Goal: Register for event/course: Register for event/course

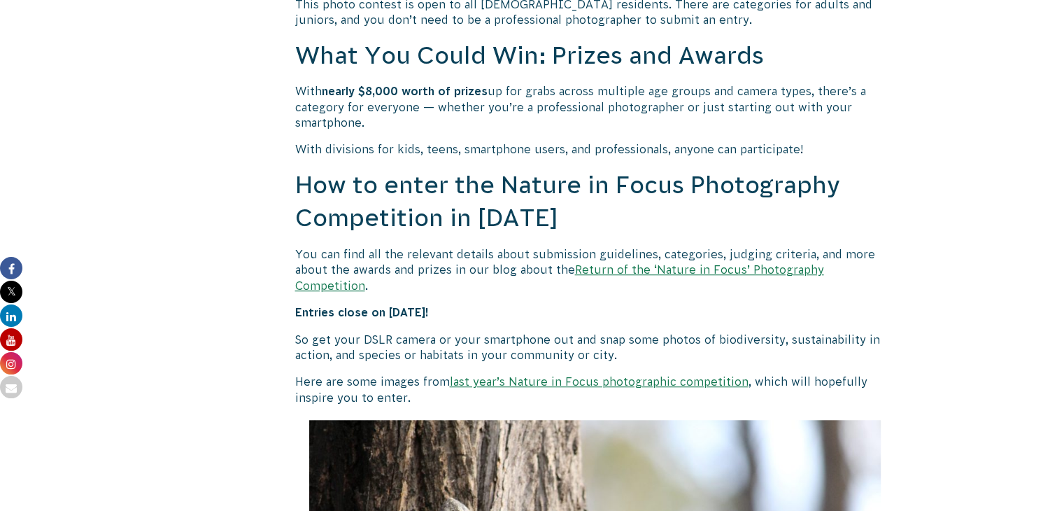
scroll to position [1119, 0]
click at [674, 267] on link "Return of the ‘Nature in Focus’ Photography Competition" at bounding box center [559, 276] width 529 height 28
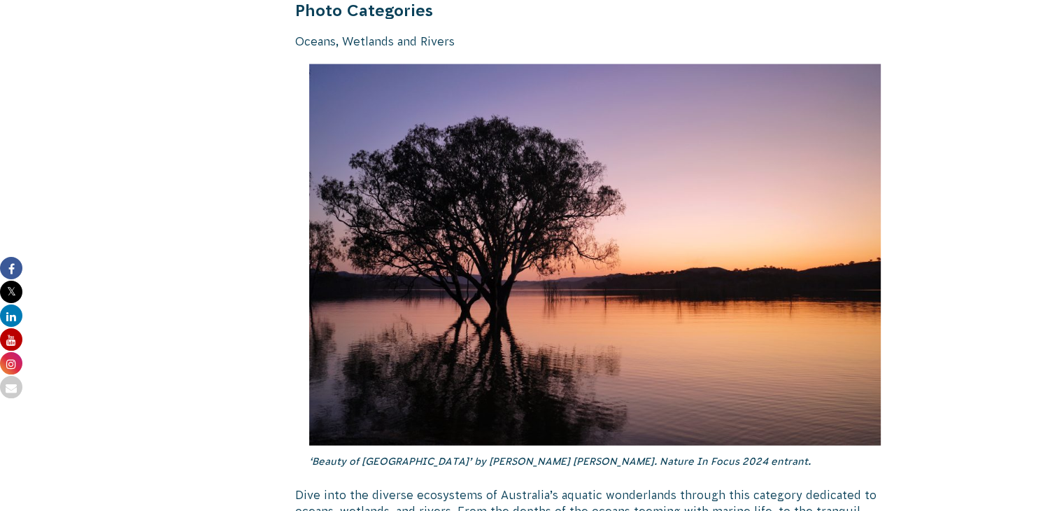
scroll to position [1959, 0]
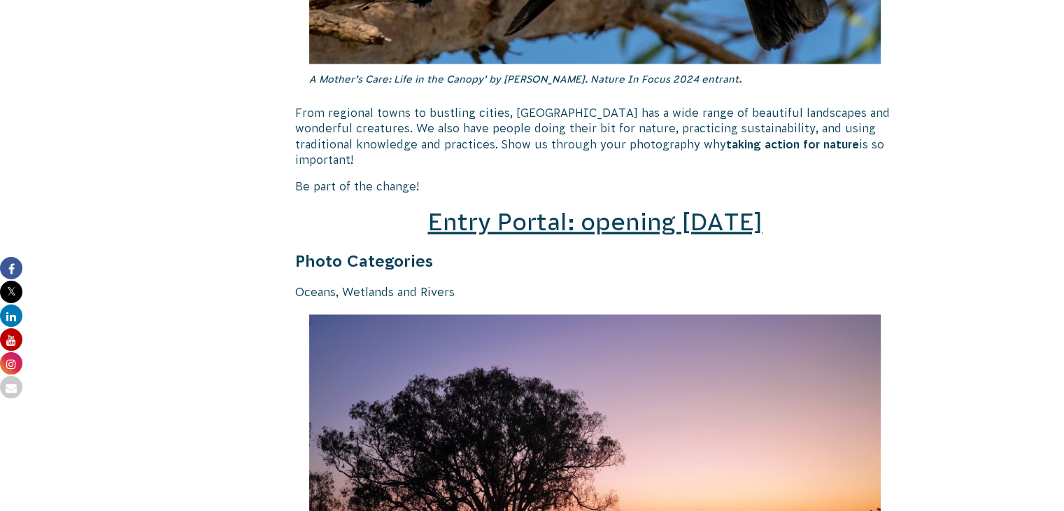
click at [616, 208] on span "Entry Portal: opening [DATE]" at bounding box center [594, 221] width 334 height 27
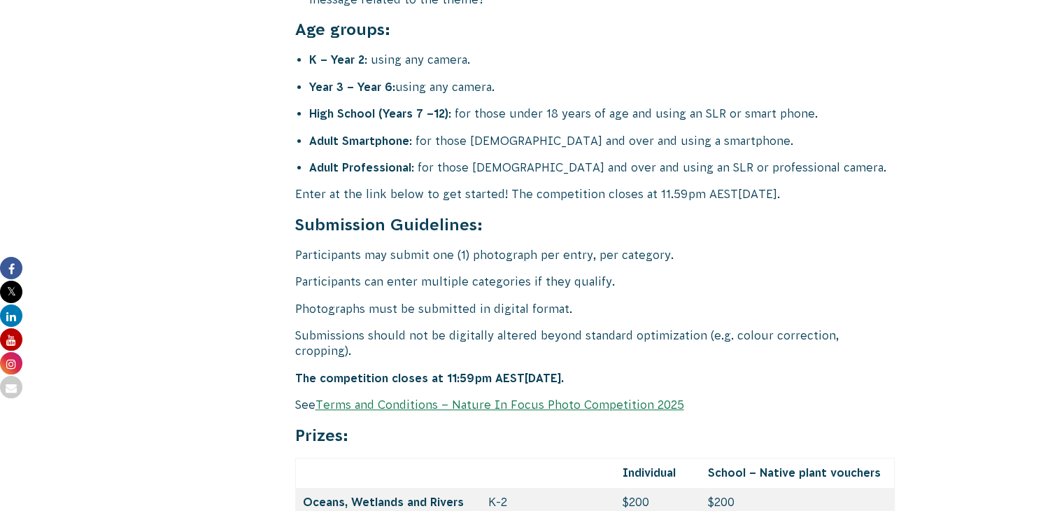
scroll to position [5667, 0]
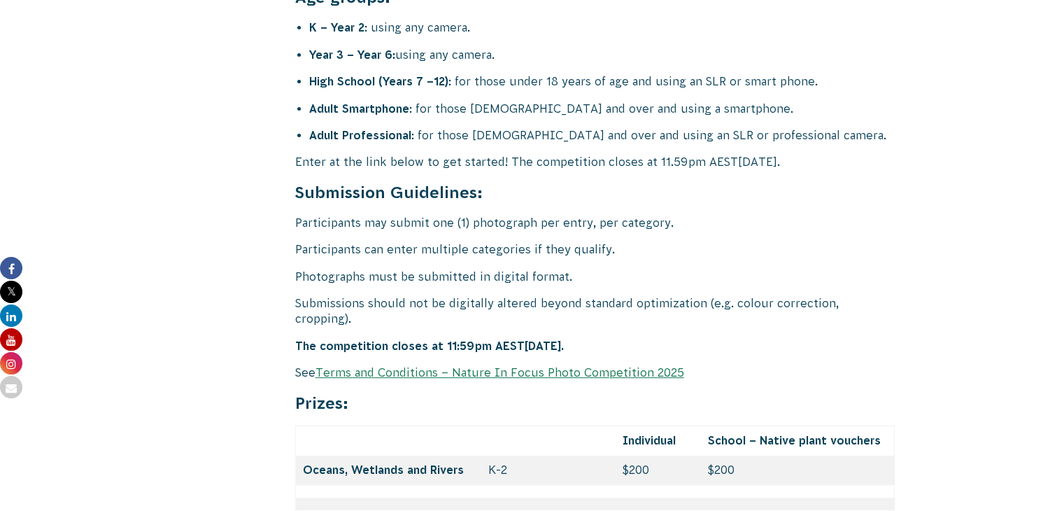
click at [431, 366] on link "Terms and Conditions – Nature In Focus Photo Competition 2025" at bounding box center [500, 372] width 369 height 13
